Goal: Navigation & Orientation: Find specific page/section

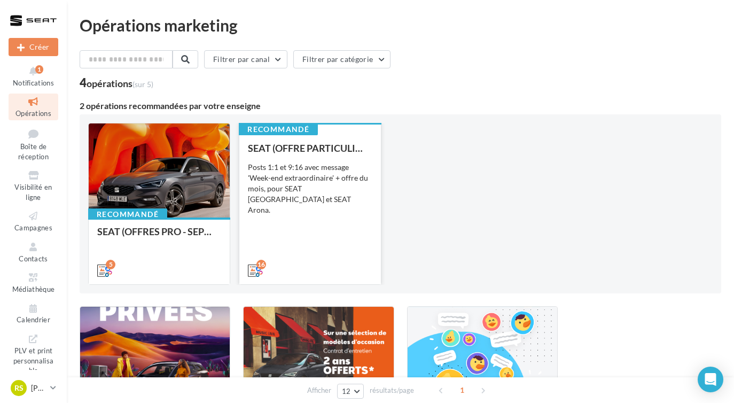
click at [278, 259] on div "16" at bounding box center [309, 269] width 141 height 30
click at [307, 180] on div "Posts 1:1 et 9:16 avec message 'Week-end extraordinaire' + offre du mois, pour …" at bounding box center [310, 188] width 124 height 53
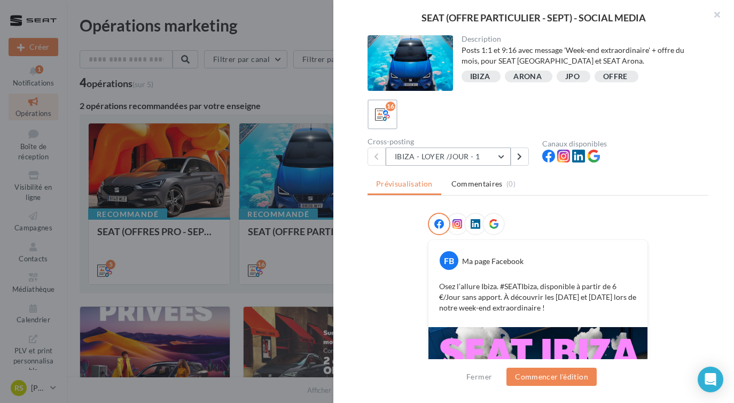
click at [451, 158] on button "IBIZA - LOYER /JOUR - 1" at bounding box center [448, 156] width 125 height 18
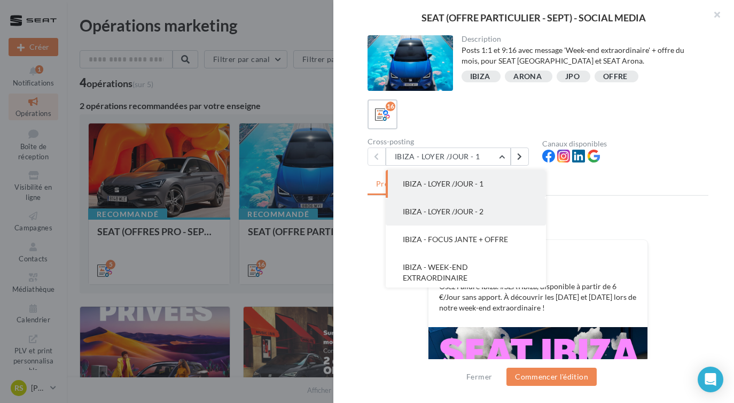
click at [478, 208] on span "IBIZA - LOYER /JOUR - 2" at bounding box center [443, 211] width 81 height 9
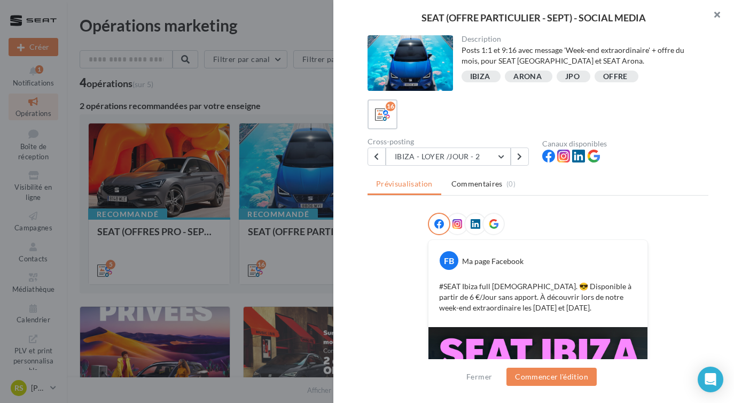
click at [713, 20] on button "button" at bounding box center [712, 16] width 43 height 32
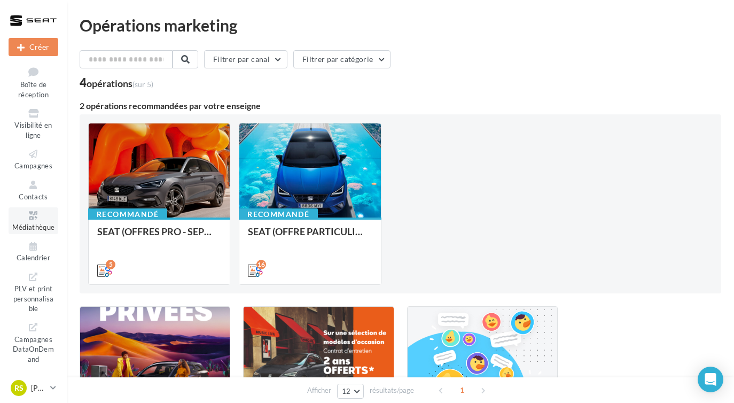
click at [44, 219] on icon at bounding box center [33, 215] width 43 height 12
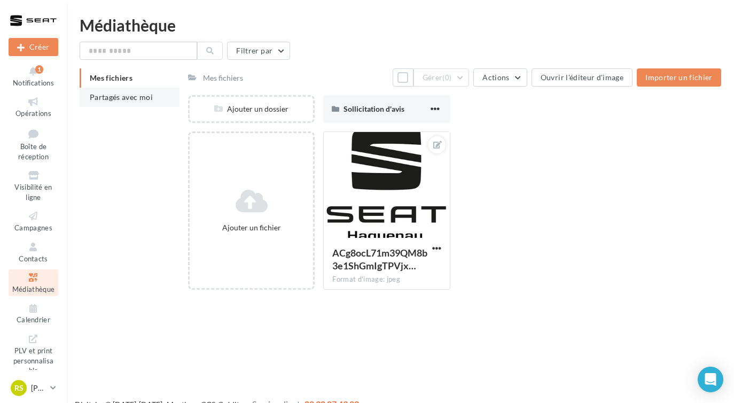
click at [119, 94] on span "Partagés avec moi" at bounding box center [121, 96] width 63 height 9
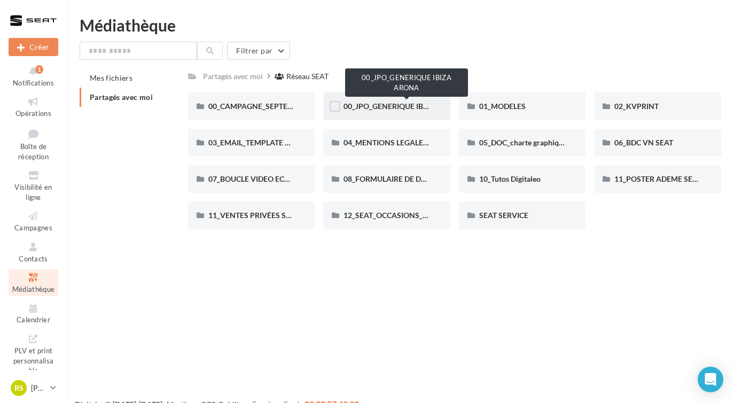
click at [383, 108] on span "00_JPO_GENERIQUE IBIZA ARONA" at bounding box center [404, 106] width 121 height 9
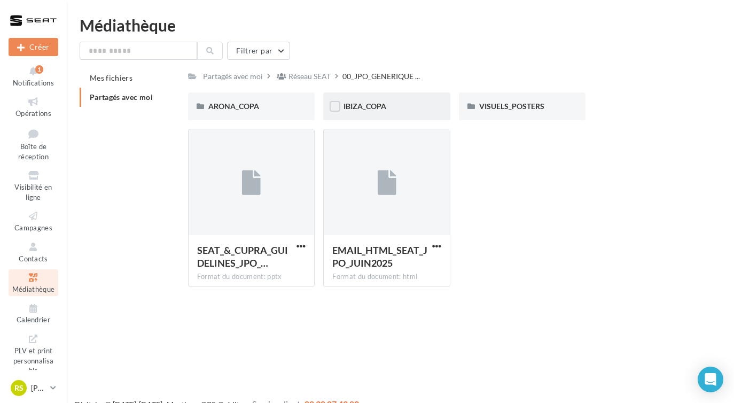
click at [411, 106] on div "IBIZA_COPA" at bounding box center [387, 106] width 87 height 11
click at [501, 108] on span "VISUELS_POSTERS" at bounding box center [511, 106] width 65 height 9
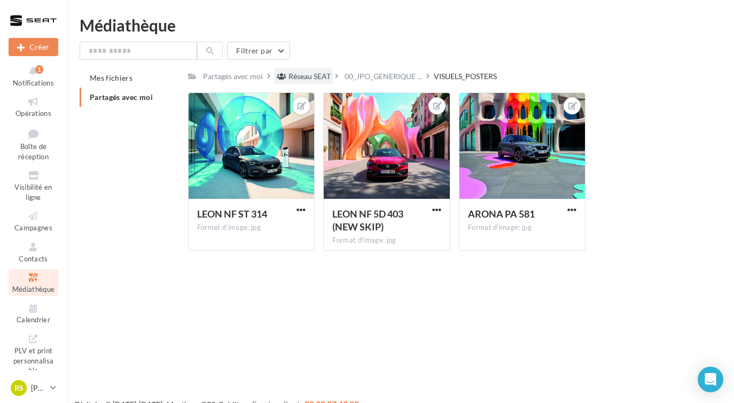
click at [299, 73] on div "Réseau SEAT" at bounding box center [310, 76] width 42 height 11
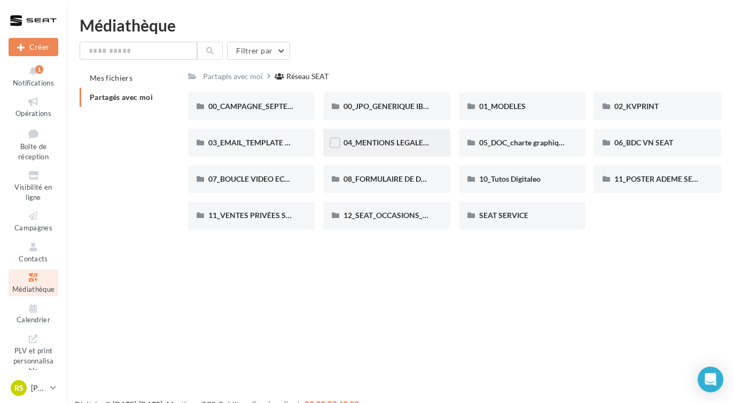
click at [390, 137] on div "04_MENTIONS LEGALES OFFRES PRESSE" at bounding box center [386, 143] width 127 height 28
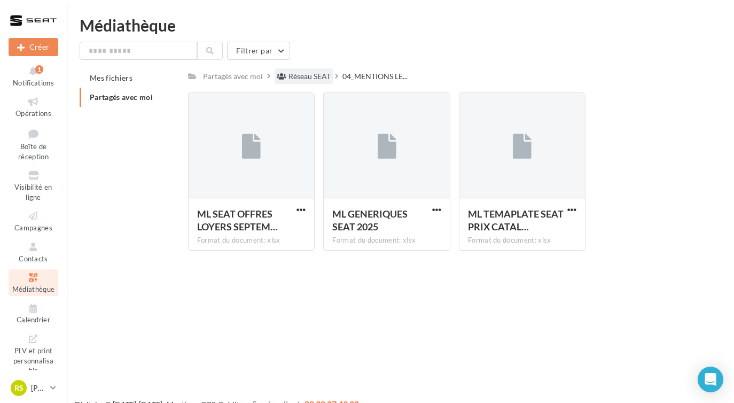
click at [322, 75] on div "Réseau SEAT" at bounding box center [310, 76] width 42 height 11
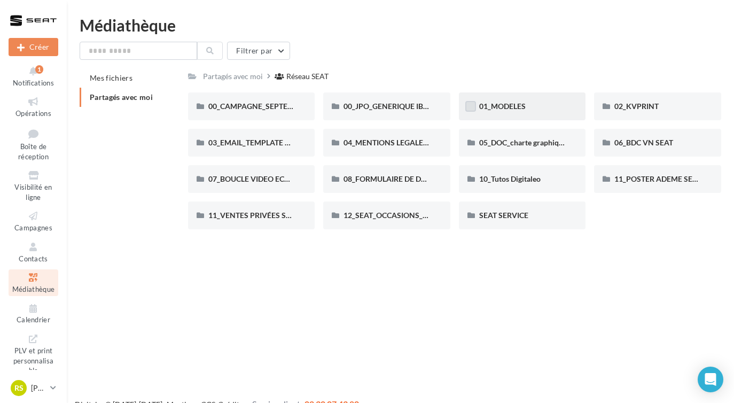
click at [471, 109] on label at bounding box center [470, 106] width 11 height 11
click at [471, 109] on icon at bounding box center [470, 106] width 7 height 7
click at [507, 109] on span "01_MODELES" at bounding box center [502, 106] width 46 height 9
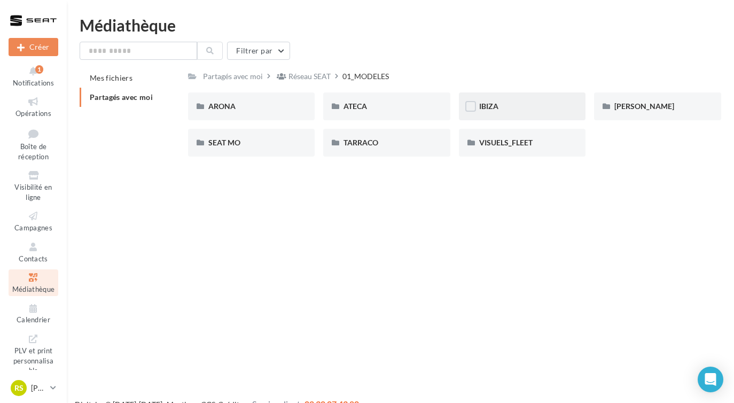
click at [547, 105] on div "IBIZA" at bounding box center [522, 106] width 87 height 11
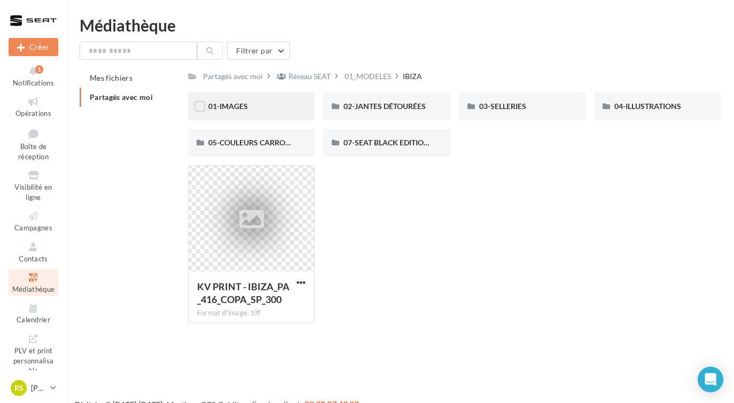
click at [278, 105] on div "01-IMAGES" at bounding box center [251, 106] width 87 height 11
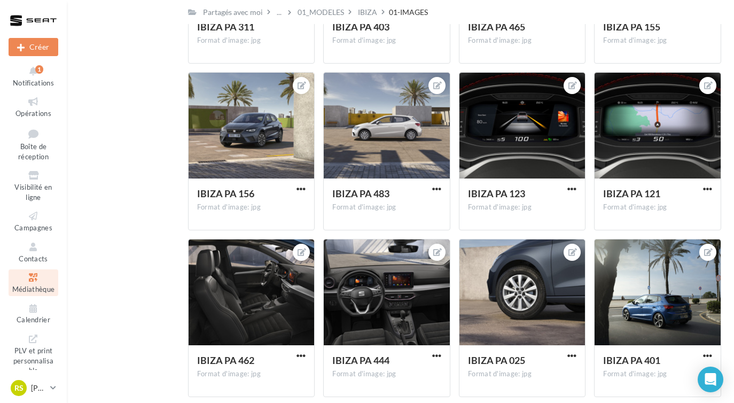
scroll to position [166, 0]
